Goal: Task Accomplishment & Management: Manage account settings

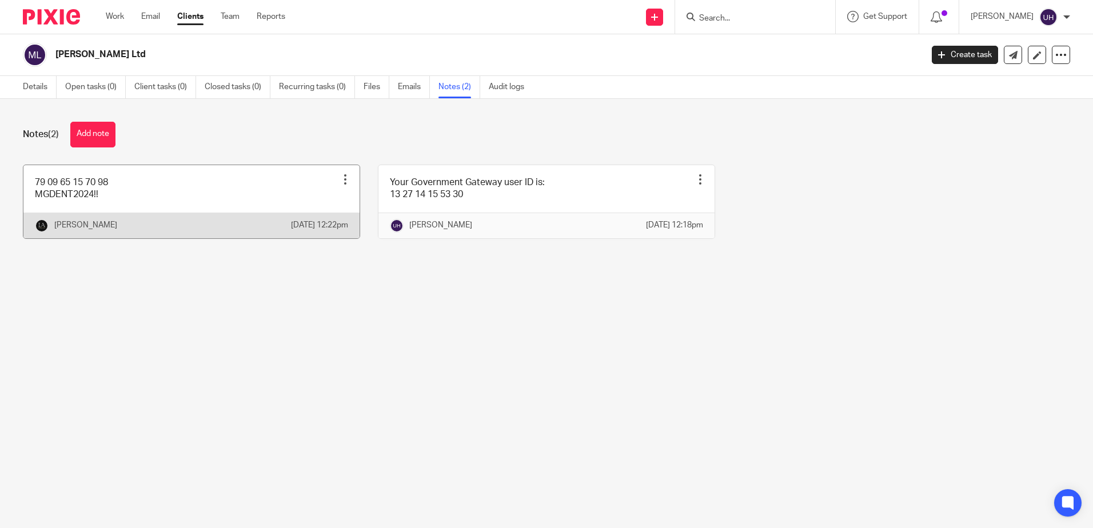
click at [178, 199] on link at bounding box center [191, 201] width 336 height 73
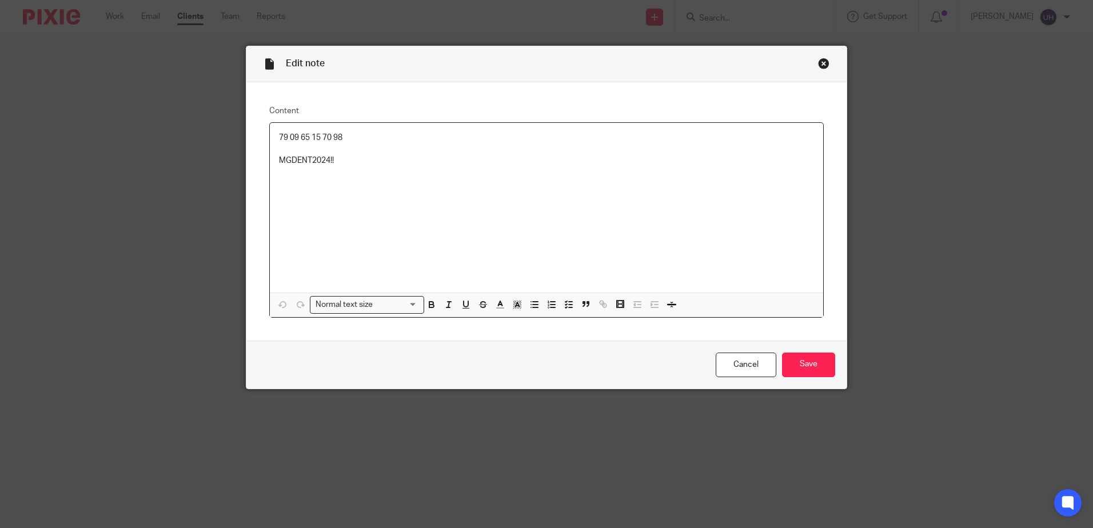
click at [279, 133] on p "79 09 65 15 70 98" at bounding box center [546, 137] width 535 height 11
copy p "79 09 65 15 70 98"
click at [294, 168] on div "79 09 65 15 70 98 MGDENT2024!!" at bounding box center [546, 208] width 553 height 170
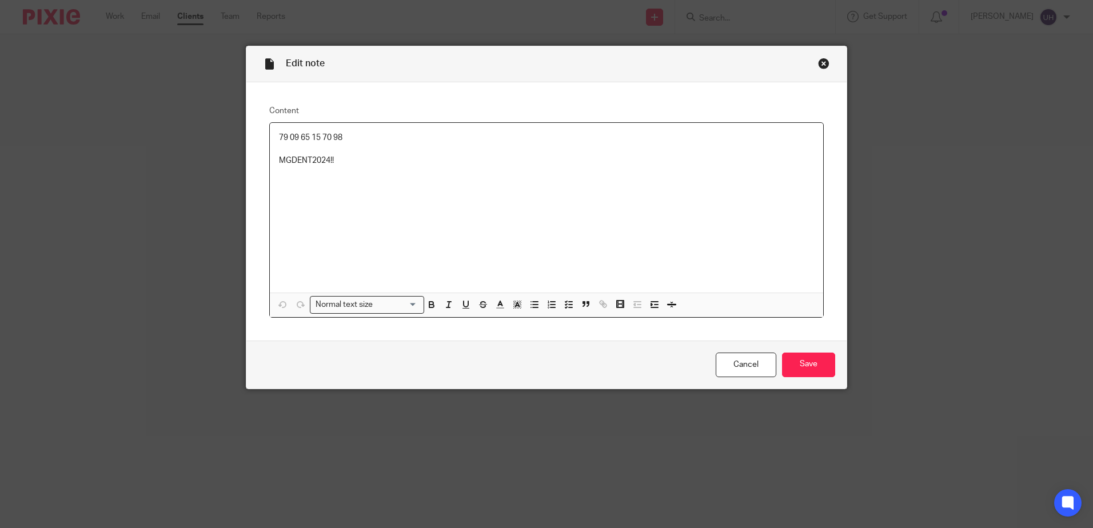
click at [293, 159] on p "MGDENT2024!!" at bounding box center [546, 160] width 535 height 11
copy p "MGDENT2024!!"
click at [769, 357] on link "Cancel" at bounding box center [745, 365] width 61 height 25
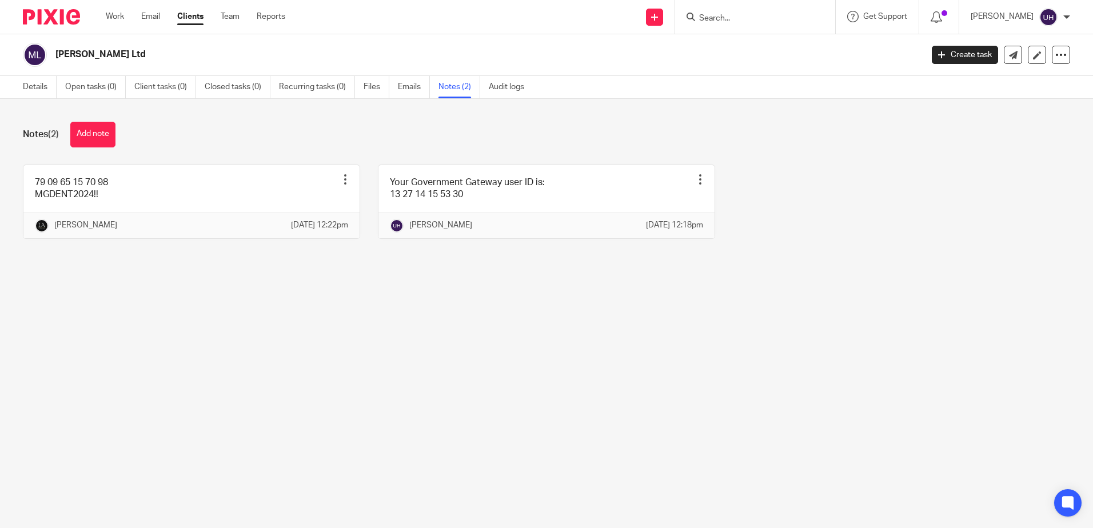
click at [743, 15] on input "Search" at bounding box center [749, 19] width 103 height 10
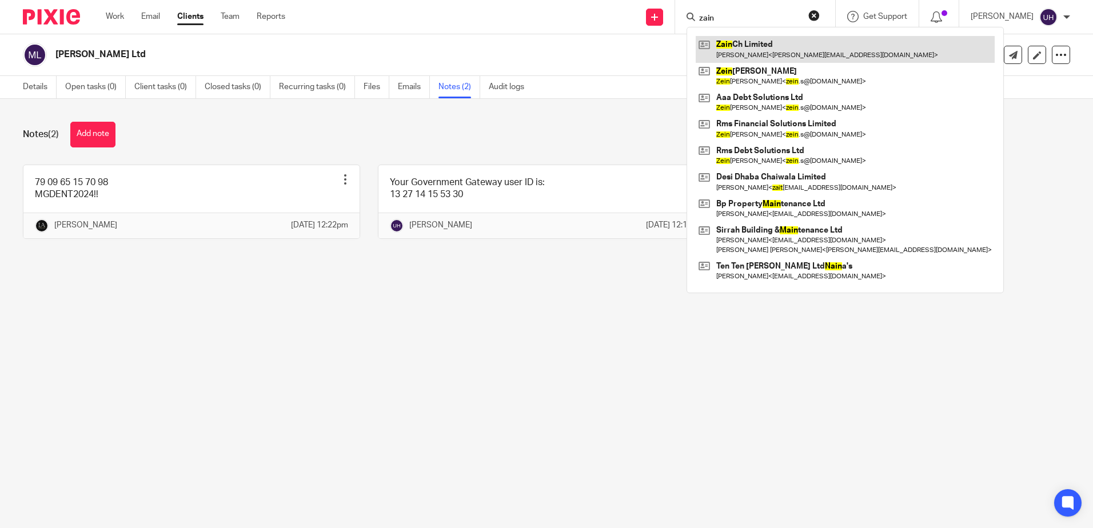
type input "zain"
click at [809, 54] on link at bounding box center [844, 49] width 299 height 26
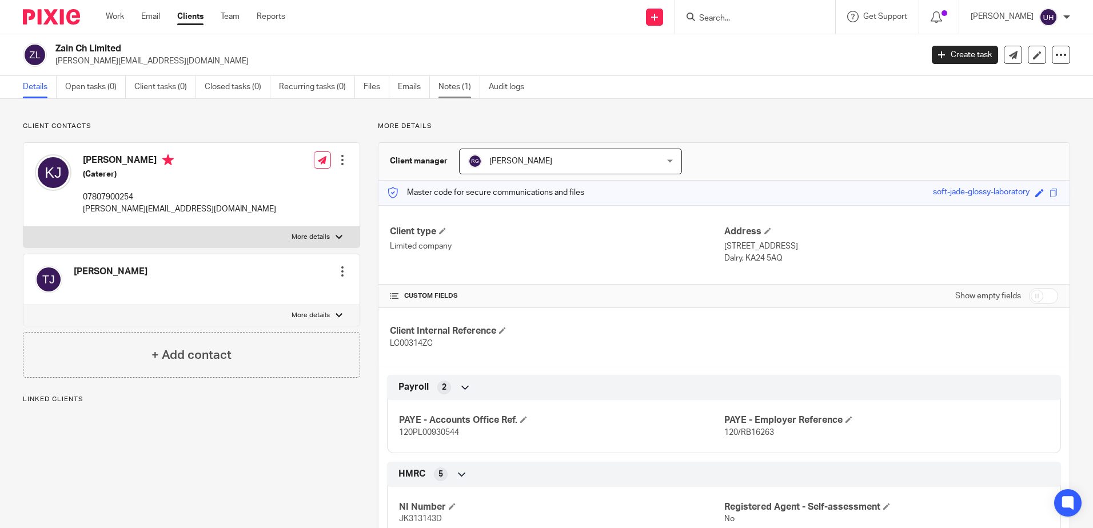
click at [457, 91] on link "Notes (1)" at bounding box center [459, 87] width 42 height 22
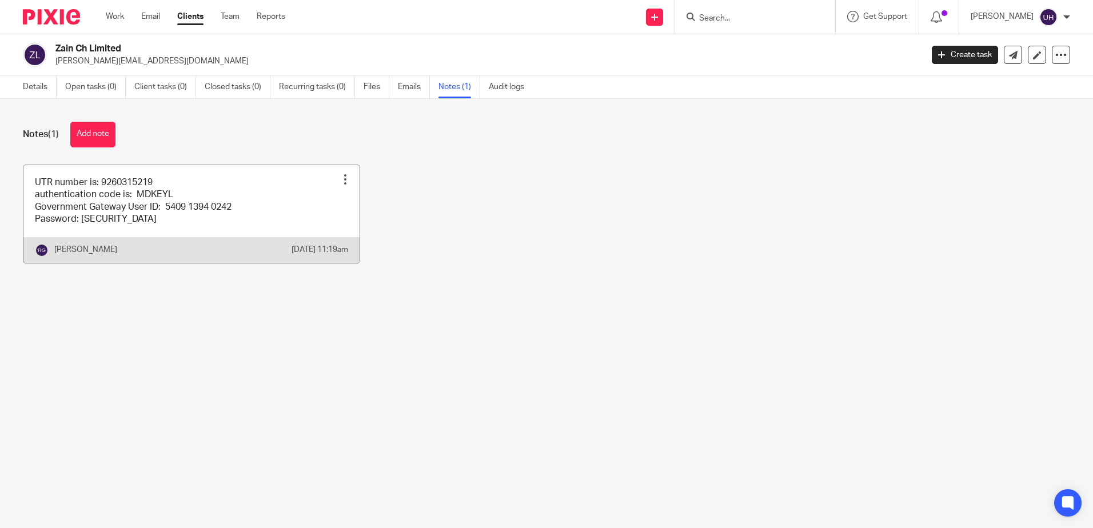
click at [121, 206] on link at bounding box center [191, 214] width 336 height 98
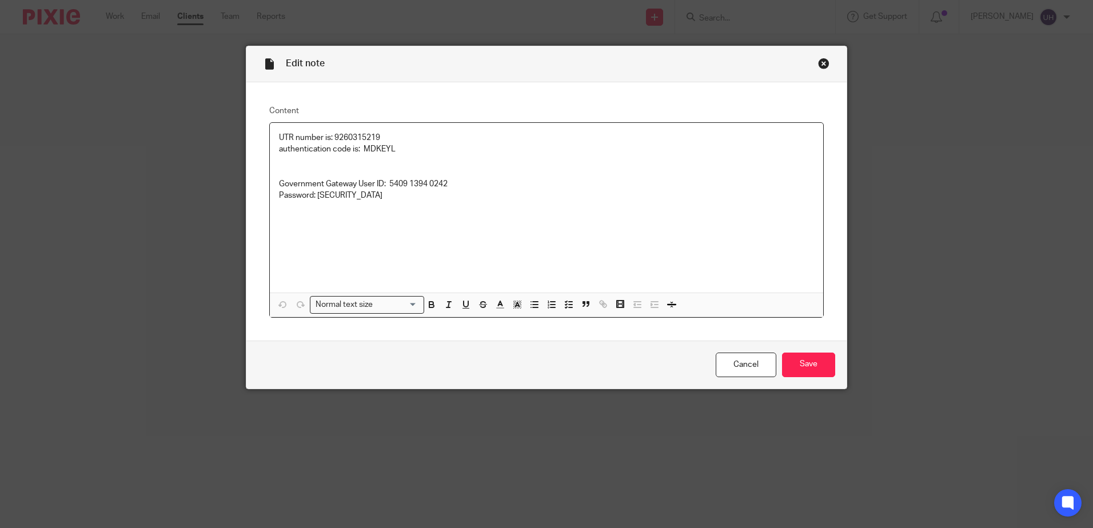
click at [349, 141] on p "UTR number is: 9260315219" at bounding box center [546, 137] width 535 height 11
copy p "9260315219"
click at [394, 185] on p "authentication code is: MDKEYL Government Gateway User ID: 5409 1394 0242 Passw…" at bounding box center [546, 172] width 535 height 58
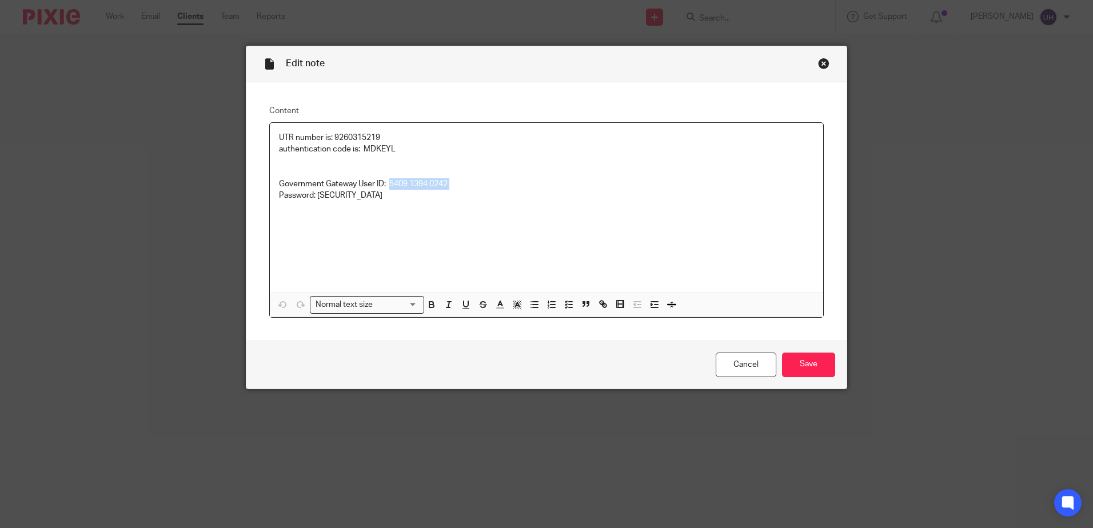
drag, startPoint x: 394, startPoint y: 185, endPoint x: 463, endPoint y: 182, distance: 69.2
click at [463, 182] on p "authentication code is: MDKEYL Government Gateway User ID: 5409 1394 0242 Passw…" at bounding box center [546, 172] width 535 height 58
copy p "5409 1394 0242"
click at [321, 193] on p "authentication code is: MDKEYL Government Gateway User ID: 5409 1394 0242 Passw…" at bounding box center [546, 172] width 535 height 58
drag, startPoint x: 321, startPoint y: 193, endPoint x: 343, endPoint y: 194, distance: 22.3
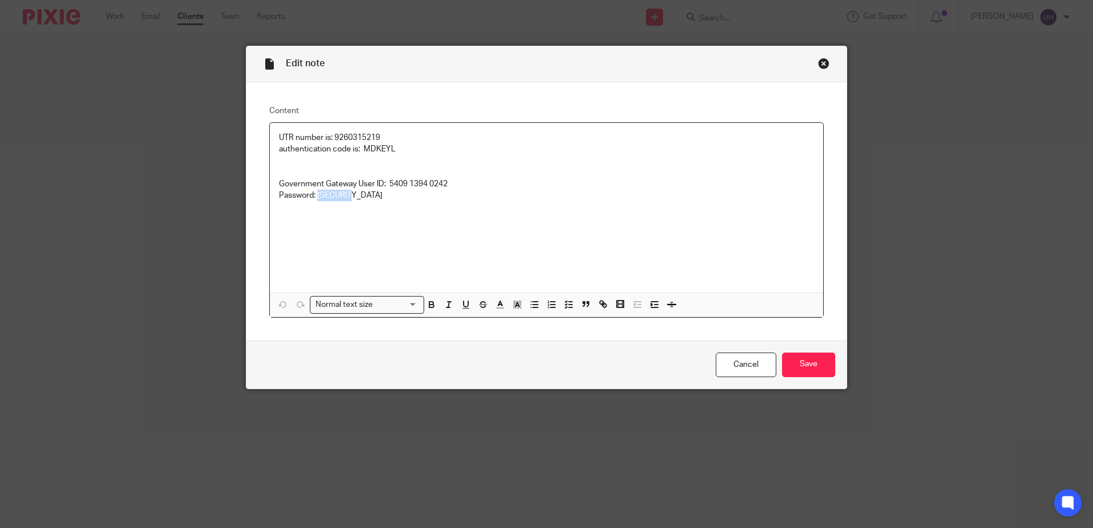
click at [343, 194] on p "authentication code is: MDKEYL Government Gateway User ID: 5409 1394 0242 Passw…" at bounding box center [546, 172] width 535 height 58
copy p "Jabbar12"
click at [794, 348] on div "Cancel Save" at bounding box center [546, 365] width 600 height 48
click at [803, 362] on input "Save" at bounding box center [808, 365] width 53 height 25
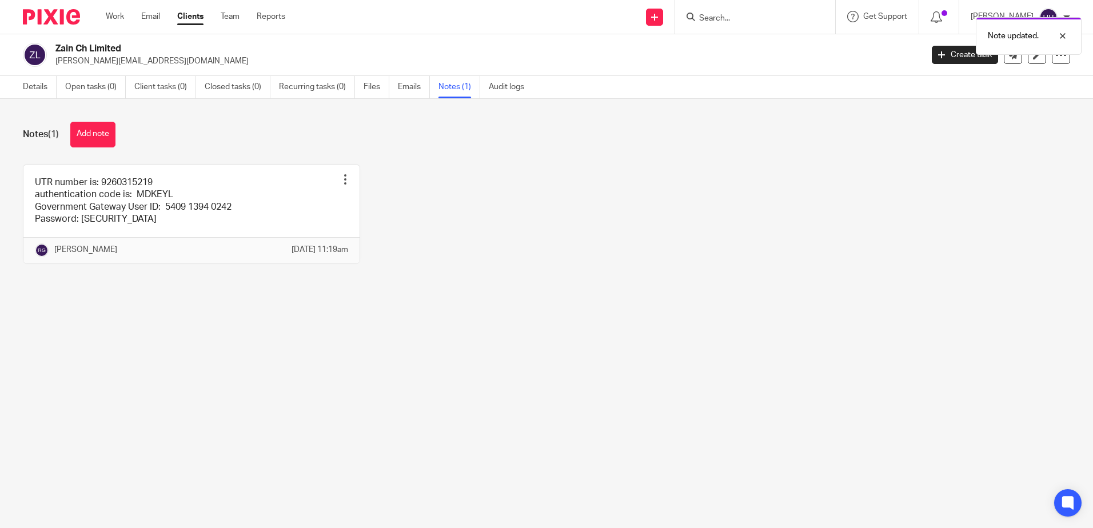
click at [726, 22] on div "Note updated." at bounding box center [813, 32] width 535 height 43
click at [725, 18] on div "Note updated." at bounding box center [813, 32] width 535 height 43
click at [715, 15] on div "Note updated." at bounding box center [813, 32] width 535 height 43
click at [729, 19] on input "Search" at bounding box center [749, 19] width 103 height 10
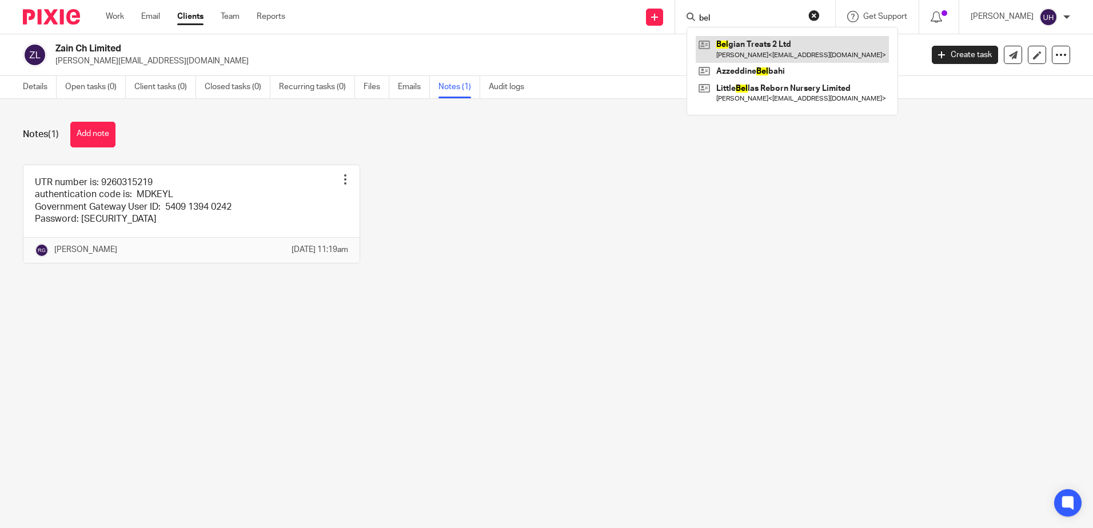
type input "bel"
click at [791, 59] on link at bounding box center [791, 49] width 193 height 26
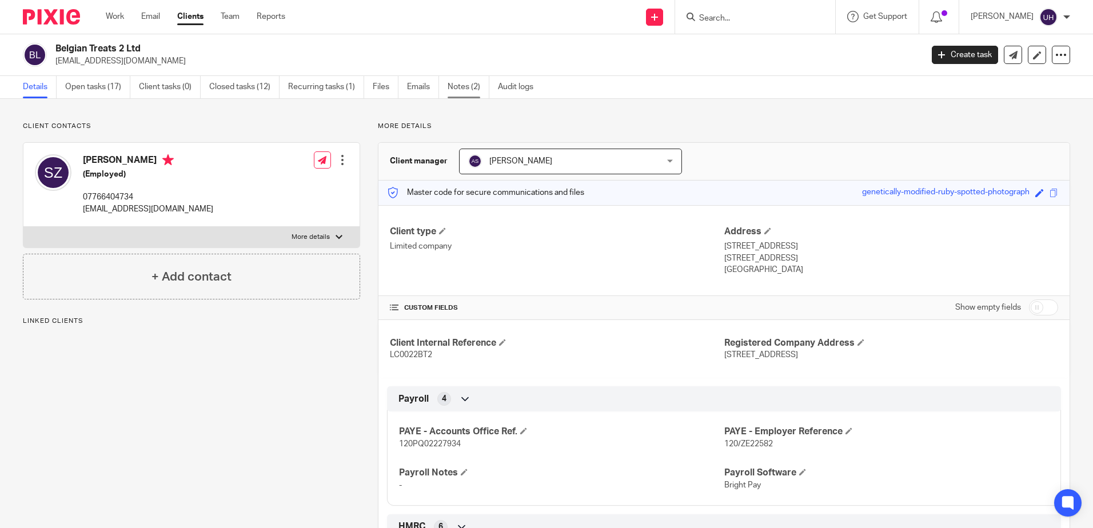
click at [459, 88] on link "Notes (2)" at bounding box center [468, 87] width 42 height 22
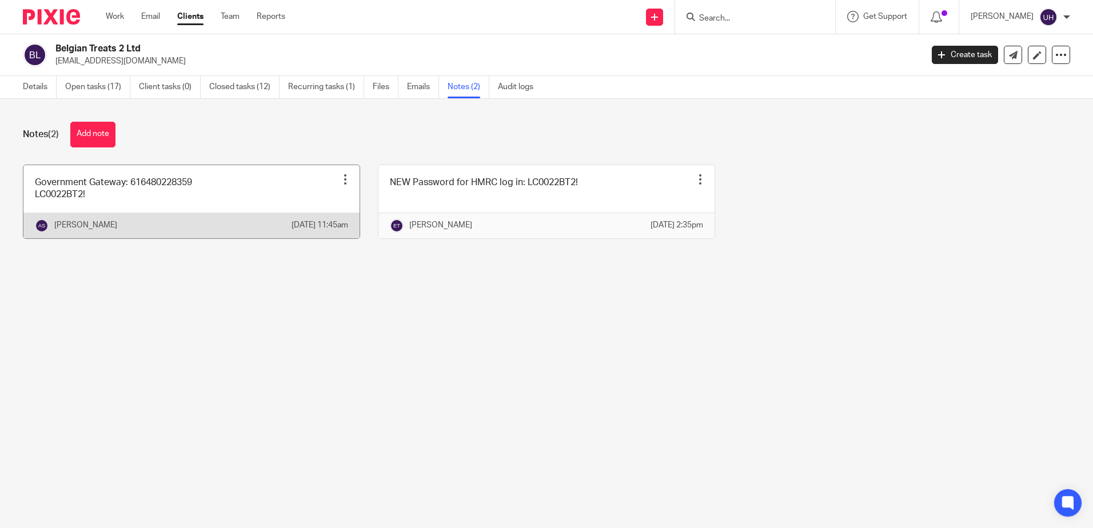
click at [275, 183] on link at bounding box center [191, 201] width 336 height 73
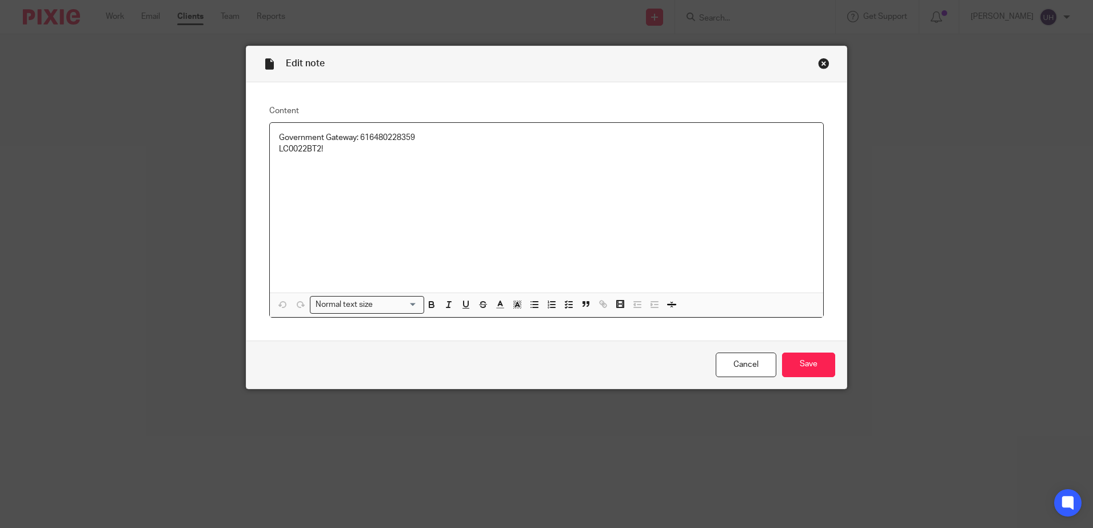
click at [402, 139] on p "Government Gateway: 616480228359" at bounding box center [546, 137] width 535 height 11
copy p "616480228359"
click at [288, 147] on p "LC0022BT2!" at bounding box center [546, 148] width 535 height 11
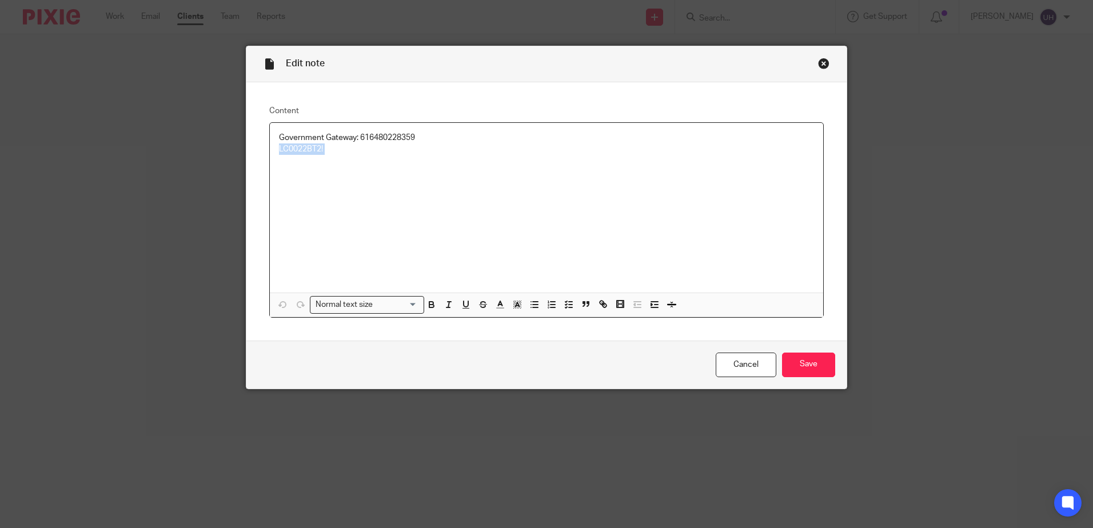
click at [288, 147] on p "LC0022BT2!" at bounding box center [546, 148] width 535 height 11
copy p "LC0022BT2!"
click at [786, 363] on input "Save" at bounding box center [808, 365] width 53 height 25
